Goal: Go to known website: Access a specific website the user already knows

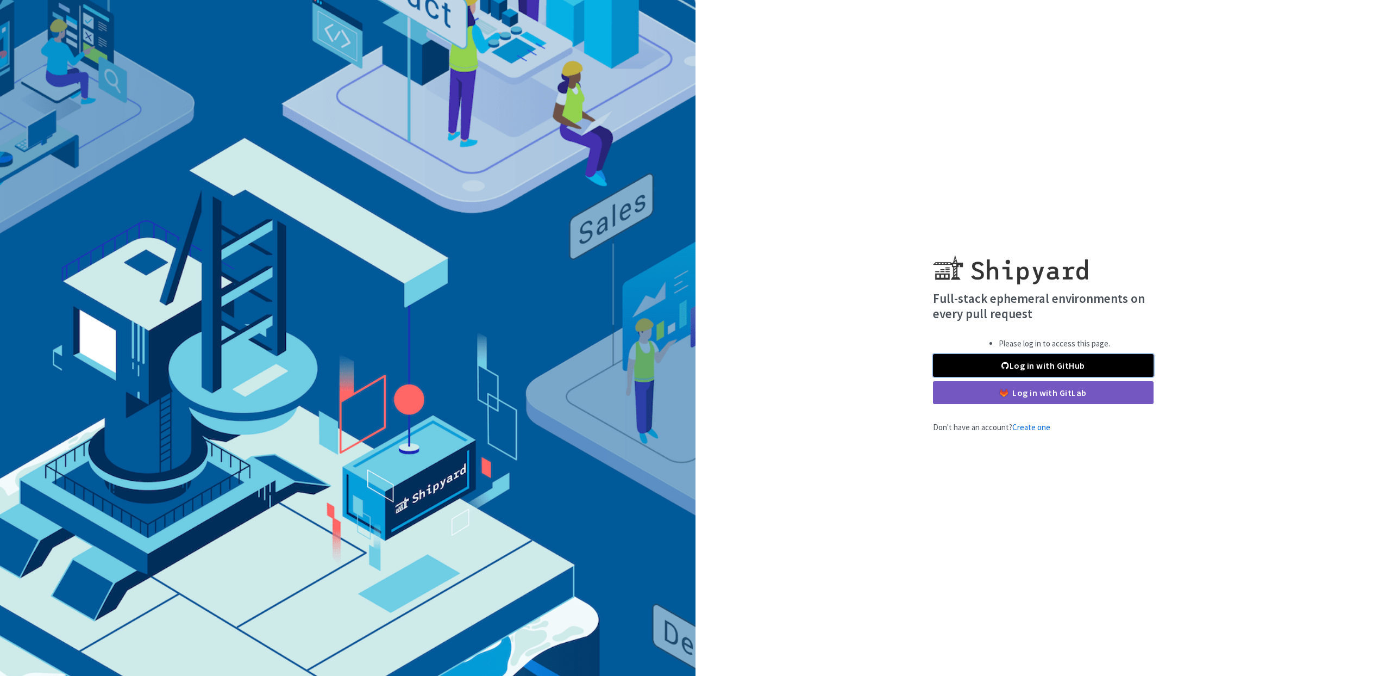
click at [1076, 361] on link "Log in with GitHub" at bounding box center [1043, 365] width 221 height 23
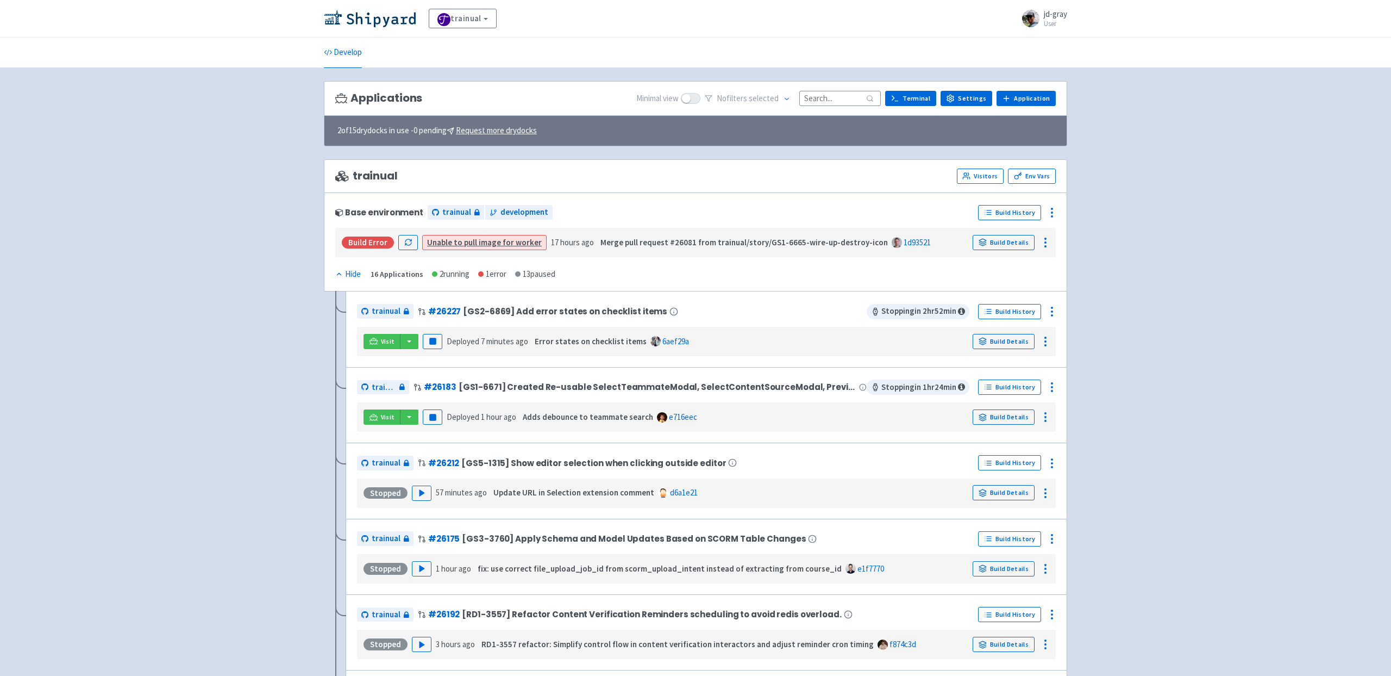
click at [566, 219] on div "Base environment trainual development" at bounding box center [654, 212] width 639 height 17
